Goal: Task Accomplishment & Management: Use online tool/utility

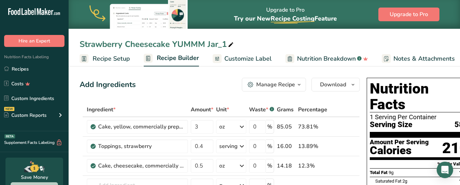
click at [226, 43] on div "Strawberry Cheesecake YUMMM Jar_1" at bounding box center [157, 44] width 155 height 12
click at [124, 44] on input "Strawberry Cheesecake YUMMM Jar_1" at bounding box center [265, 44] width 370 height 12
drag, startPoint x: 211, startPoint y: 43, endPoint x: 169, endPoint y: 49, distance: 42.7
click at [169, 49] on input "Strawberries N Cream Cheesecake YUMMM Jar_1" at bounding box center [265, 44] width 370 height 12
click at [219, 45] on input "Strawberries N Cream YUMMM Jar_1" at bounding box center [265, 44] width 370 height 12
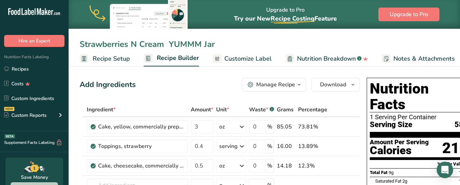
click at [169, 49] on input "Strawberries N Cream YUMMM Jar" at bounding box center [265, 44] width 370 height 12
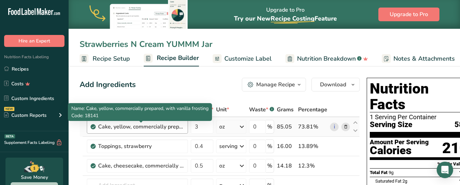
type input "Strawberries N Cream YUMMM Jar"
click at [141, 128] on div "Cake, yellow, commercially prepared, with vanilla frosting" at bounding box center [141, 127] width 86 height 8
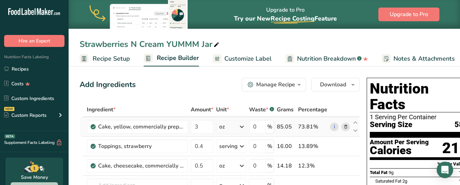
click at [344, 127] on icon at bounding box center [346, 127] width 5 height 7
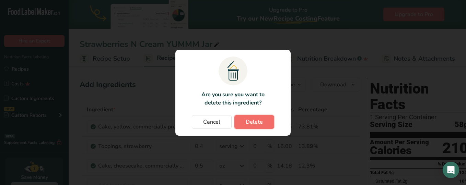
click at [249, 121] on span "Delete" at bounding box center [254, 122] width 17 height 8
type input "0.4"
type input "0.5"
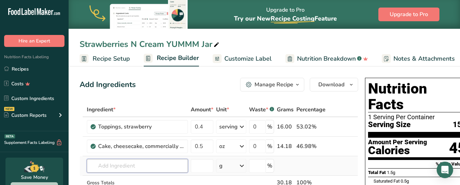
click at [105, 166] on input "text" at bounding box center [137, 166] width 101 height 14
click at [128, 162] on input "text" at bounding box center [137, 166] width 101 height 14
click at [128, 164] on input "text" at bounding box center [137, 166] width 101 height 14
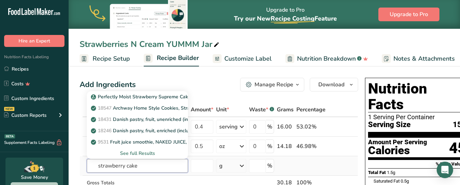
type input "strawberry cake"
click at [145, 153] on div "See full Results" at bounding box center [137, 153] width 90 height 7
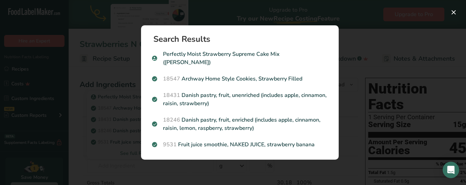
click at [108, 161] on div "Search results modal" at bounding box center [233, 92] width 466 height 185
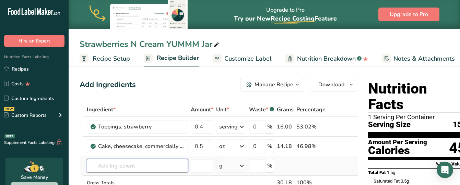
click at [114, 165] on input "text" at bounding box center [137, 166] width 101 height 14
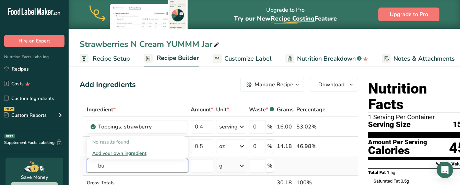
type input "b"
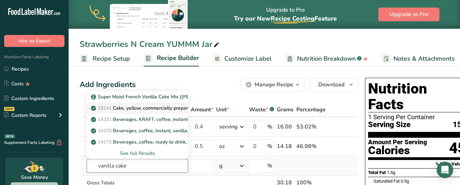
type input "vanilla cake"
click at [129, 109] on p "18141 Cake, yellow, commercially prepared, with vanilla frosting" at bounding box center [165, 108] width 147 height 7
type input "Cake, yellow, commercially prepared, with vanilla frosting"
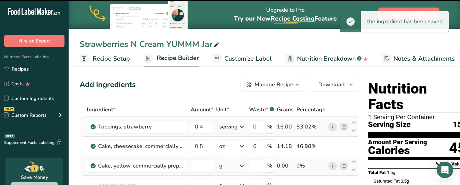
type input "0"
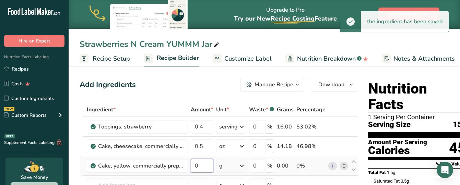
drag, startPoint x: 204, startPoint y: 163, endPoint x: 223, endPoint y: 166, distance: 20.1
click at [223, 166] on tr "Cake, yellow, commercially prepared, with vanilla frosting 0 g Portions 1 servi…" at bounding box center [219, 167] width 278 height 20
click at [223, 166] on div "Ingredient * Amount * Unit * Waste * .a-a{fill:#347362;}.b-a{fill:#fff;} Grams …" at bounding box center [219, 171] width 279 height 136
click at [205, 165] on input "0" at bounding box center [202, 166] width 23 height 14
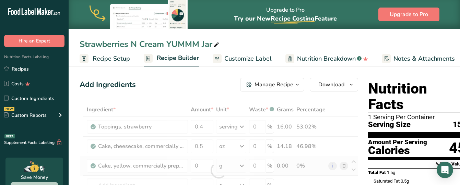
click at [238, 163] on div "Ingredient * Amount * Unit * Waste * .a-a{fill:#347362;}.b-a{fill:#fff;} Grams …" at bounding box center [219, 171] width 279 height 136
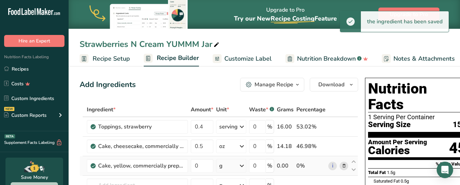
click at [239, 165] on icon at bounding box center [242, 166] width 8 height 12
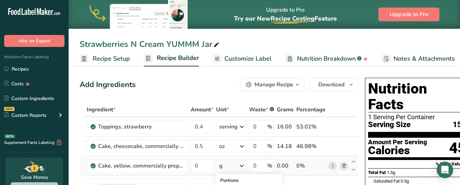
click at [242, 163] on icon at bounding box center [242, 166] width 8 height 12
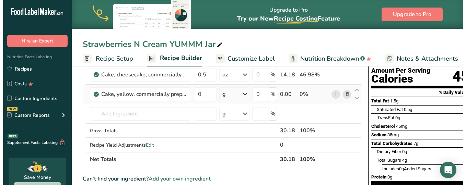
scroll to position [72, 0]
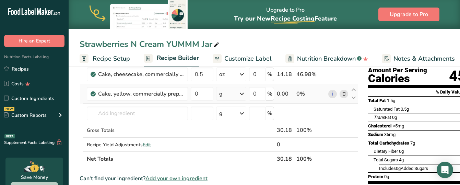
click at [241, 95] on icon at bounding box center [242, 94] width 8 height 12
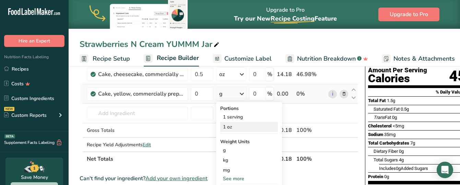
click at [229, 129] on div "1 oz" at bounding box center [249, 127] width 58 height 10
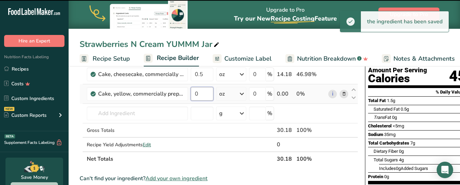
click at [205, 93] on input "0" at bounding box center [202, 94] width 23 height 14
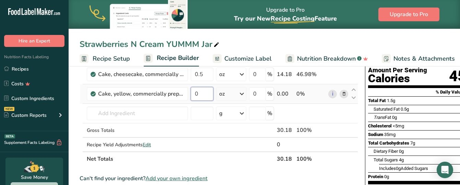
drag, startPoint x: 202, startPoint y: 94, endPoint x: 191, endPoint y: 93, distance: 11.1
click at [191, 93] on input "0" at bounding box center [202, 94] width 23 height 14
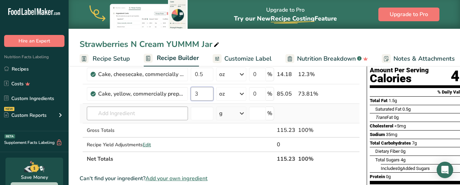
type input "3"
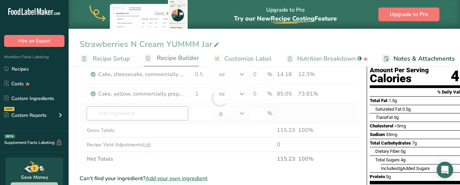
click at [151, 113] on div "Ingredient * Amount * Unit * Waste * .a-a{fill:#347362;}.b-a{fill:#fff;} Grams …" at bounding box center [220, 99] width 280 height 136
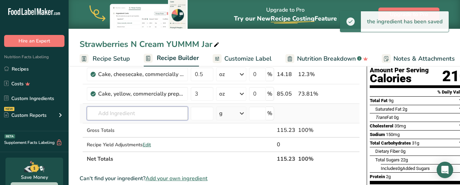
click at [147, 112] on input "text" at bounding box center [137, 114] width 101 height 14
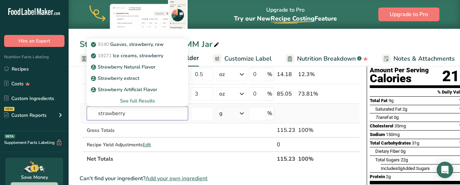
type input "strawberry"
click at [137, 99] on div "See full Results" at bounding box center [137, 100] width 90 height 7
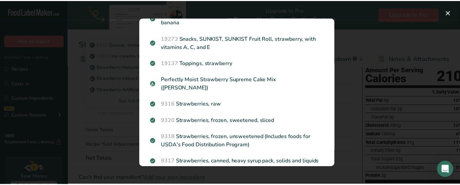
scroll to position [754, 0]
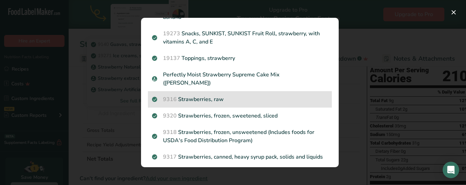
click at [240, 104] on p "9316 Strawberries, raw" at bounding box center [240, 99] width 176 height 8
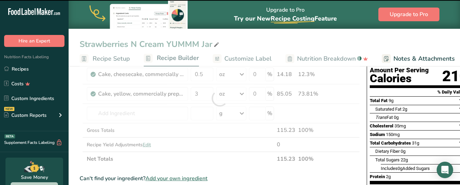
type input "0"
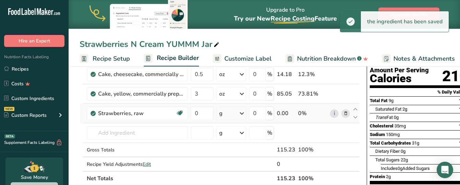
click at [238, 114] on icon at bounding box center [242, 113] width 8 height 12
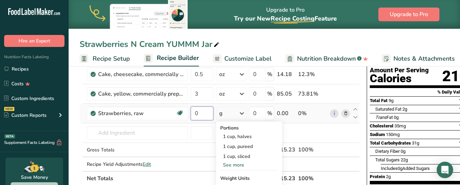
drag, startPoint x: 202, startPoint y: 113, endPoint x: 195, endPoint y: 112, distance: 7.9
click at [195, 112] on input "0" at bounding box center [202, 114] width 23 height 14
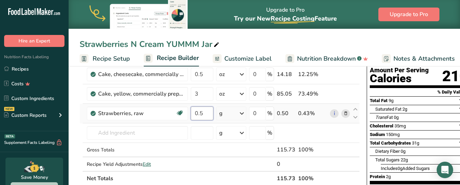
type input "0.5"
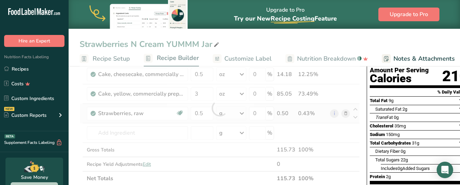
click at [241, 111] on div "Ingredient * Amount * Unit * Waste * .a-a{fill:#347362;}.b-a{fill:#fff;} Grams …" at bounding box center [220, 108] width 280 height 155
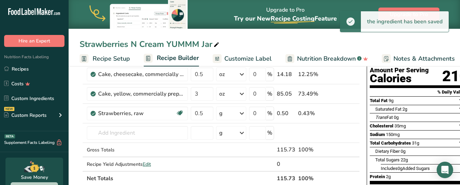
click at [241, 112] on icon at bounding box center [242, 113] width 8 height 12
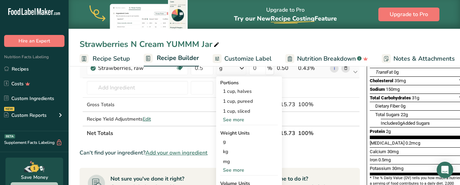
scroll to position [118, 0]
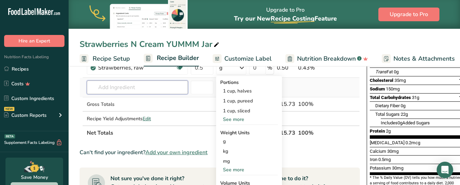
click at [148, 89] on input "text" at bounding box center [137, 88] width 101 height 14
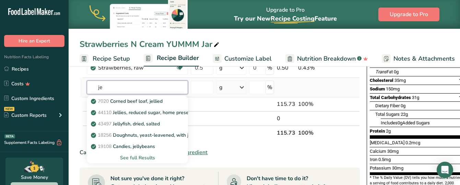
type input "j"
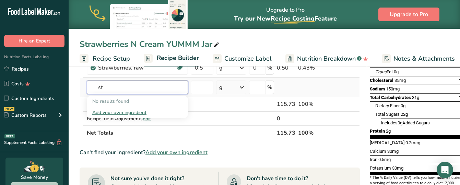
type input "s"
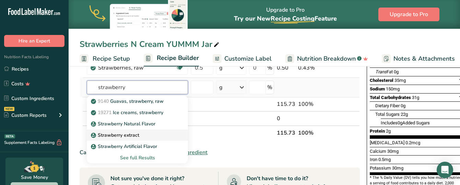
type input "strawberry"
click at [152, 135] on div "Strawberry extract" at bounding box center [131, 135] width 79 height 7
type input "Strawberry extract"
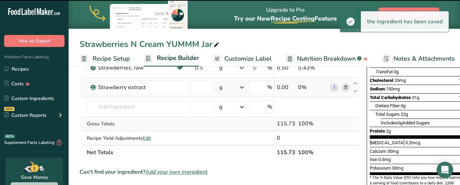
type input "0"
click at [178, 86] on div "Strawberry extract" at bounding box center [141, 87] width 86 height 8
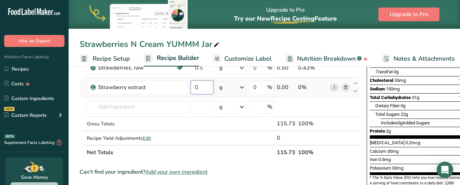
click at [198, 89] on input "0" at bounding box center [202, 88] width 23 height 14
drag, startPoint x: 198, startPoint y: 89, endPoint x: 190, endPoint y: 87, distance: 8.8
click at [190, 87] on td "0" at bounding box center [201, 88] width 25 height 20
type input "1"
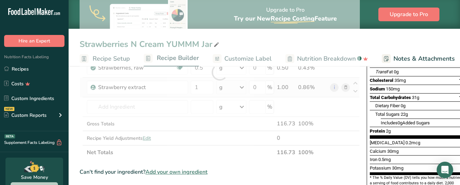
click at [237, 89] on div "Ingredient * Amount * Unit * Waste * .a-a{fill:#347362;}.b-a{fill:#fff;} Grams …" at bounding box center [220, 72] width 280 height 175
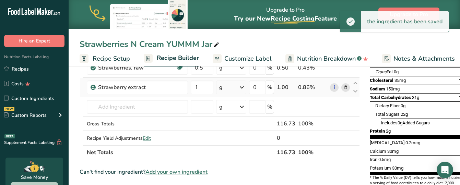
click at [243, 87] on icon at bounding box center [242, 87] width 8 height 12
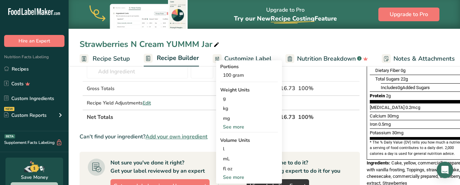
scroll to position [154, 0]
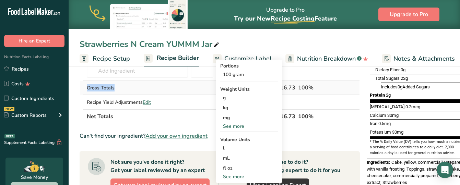
drag, startPoint x: 192, startPoint y: 80, endPoint x: 192, endPoint y: 84, distance: 3.8
click at [192, 84] on tbody "Toppings, strawberry 0.4 serving Portions 2 tbsp 1 serving 1 cup Weight Units g…" at bounding box center [220, 37] width 280 height 146
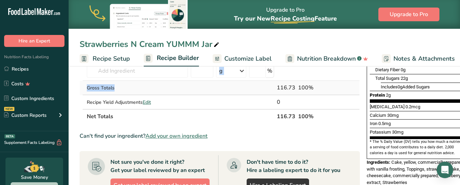
click at [192, 84] on td at bounding box center [201, 88] width 25 height 14
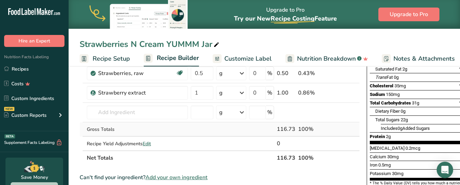
scroll to position [110, 0]
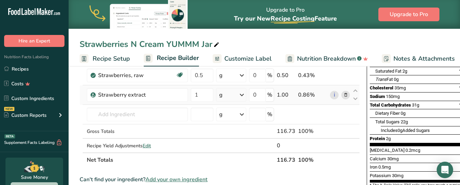
click at [221, 96] on div "g" at bounding box center [220, 95] width 3 height 8
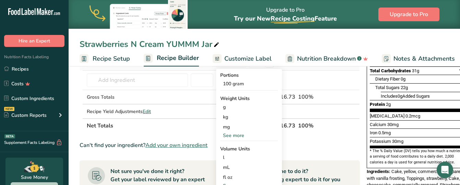
scroll to position [145, 0]
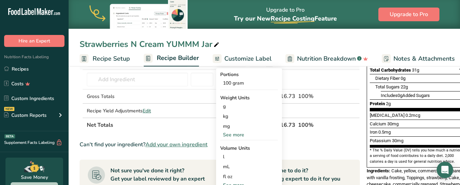
click at [256, 138] on div "See more" at bounding box center [249, 134] width 58 height 7
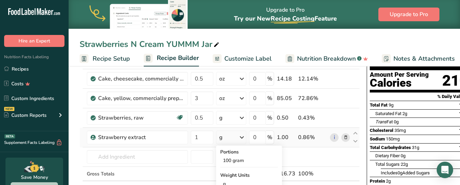
scroll to position [67, 0]
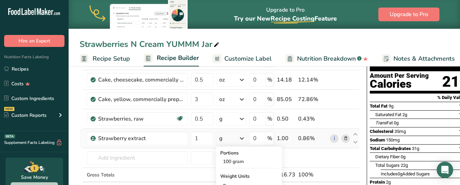
click at [243, 136] on icon at bounding box center [242, 138] width 8 height 12
click at [239, 139] on icon at bounding box center [242, 138] width 8 height 12
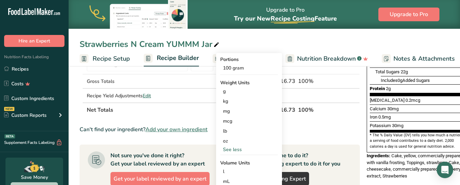
scroll to position [162, 0]
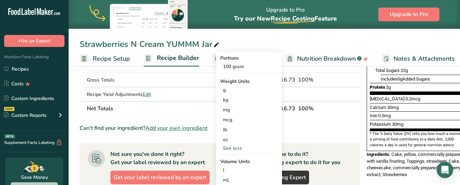
click at [250, 150] on div "See less" at bounding box center [249, 148] width 58 height 7
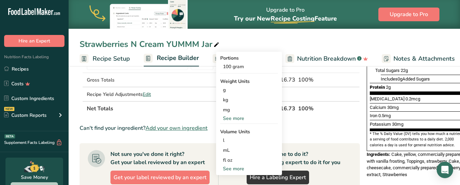
scroll to position [169, 0]
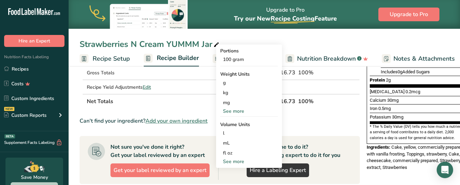
click at [244, 162] on div "See more" at bounding box center [249, 161] width 58 height 7
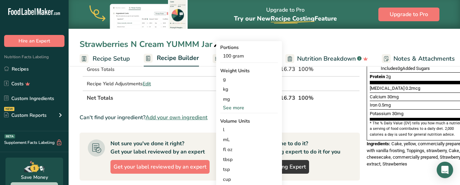
scroll to position [186, 0]
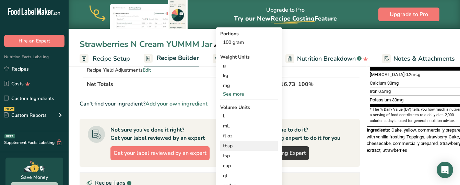
click at [257, 149] on div "tbsp" at bounding box center [249, 145] width 52 height 7
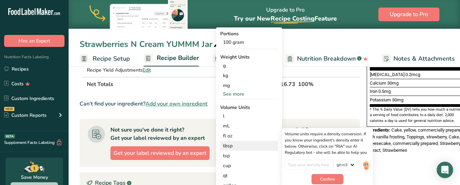
click at [246, 150] on div "tbsp Volume units require a density conversion. If you know your ingredient's d…" at bounding box center [249, 146] width 58 height 10
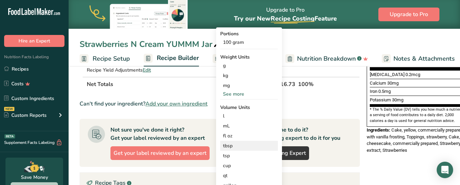
click at [250, 149] on div "tbsp" at bounding box center [249, 145] width 52 height 7
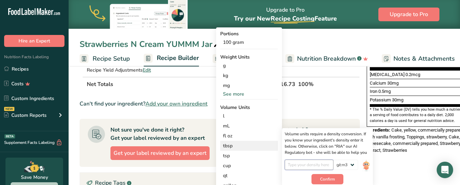
click at [325, 169] on input "number" at bounding box center [309, 165] width 49 height 10
type input "1"
click at [325, 179] on span "Confirm" at bounding box center [327, 179] width 15 height 6
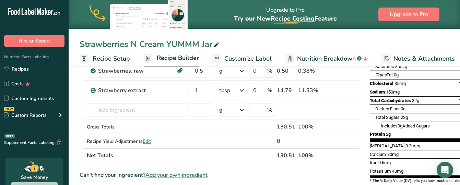
scroll to position [76, 0]
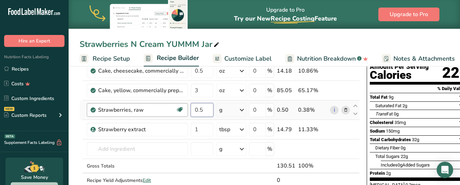
drag, startPoint x: 206, startPoint y: 108, endPoint x: 184, endPoint y: 114, distance: 22.3
click at [184, 114] on tr "Strawberries, raw Source of Antioxidants Dairy free Gluten free Vegan Vegetaria…" at bounding box center [220, 111] width 280 height 20
click at [207, 112] on input "0.5" at bounding box center [202, 110] width 23 height 14
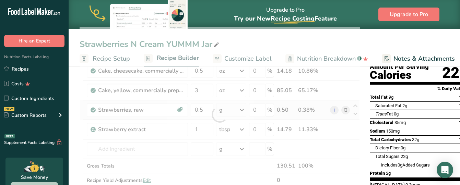
click at [242, 111] on div "Ingredient * Amount * Unit * Waste * .a-a{fill:#347362;}.b-a{fill:#fff;} Grams …" at bounding box center [220, 114] width 280 height 175
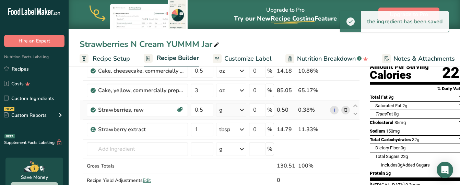
click at [241, 111] on icon at bounding box center [242, 110] width 8 height 12
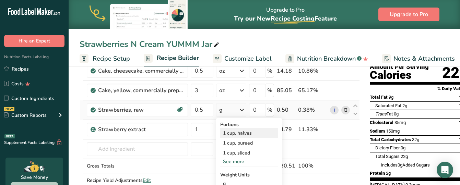
click at [233, 134] on div "1 cup, halves" at bounding box center [249, 133] width 58 height 10
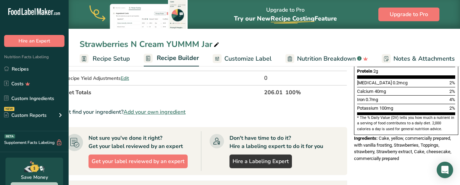
scroll to position [0, 0]
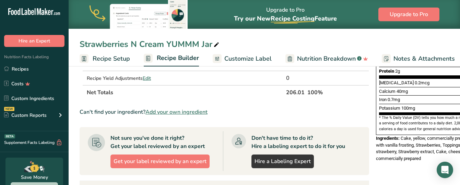
click at [431, 95] on div "Iron 0.7mg 4%" at bounding box center [428, 99] width 98 height 9
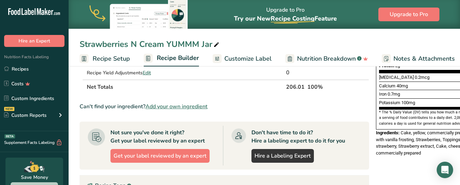
scroll to position [181, 0]
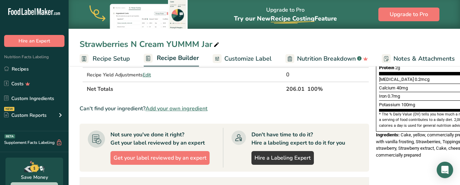
click at [451, 136] on div "Ingredients: Cake, yellow, commercially prepared, with vanilla frosting, Strawb…" at bounding box center [428, 145] width 104 height 27
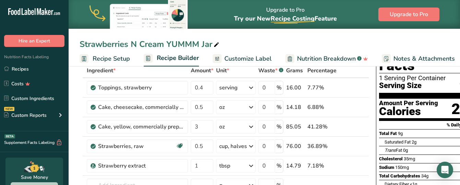
scroll to position [38, 0]
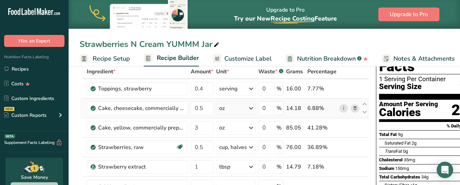
click at [301, 109] on div "14.18" at bounding box center [295, 108] width 19 height 8
click at [354, 110] on icon at bounding box center [355, 108] width 5 height 7
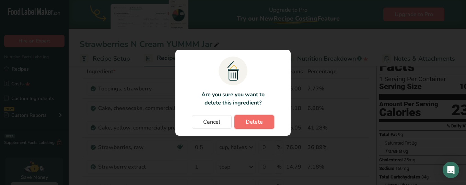
click at [262, 122] on span "Delete" at bounding box center [254, 122] width 17 height 8
click at [270, 126] on div "Cancel [GEOGRAPHIC_DATA]" at bounding box center [233, 122] width 102 height 14
type input "3"
type input "0.5"
type input "1"
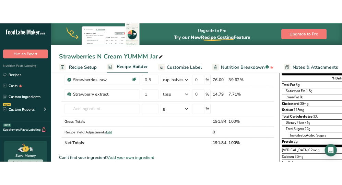
scroll to position [84, 0]
